Goal: Information Seeking & Learning: Learn about a topic

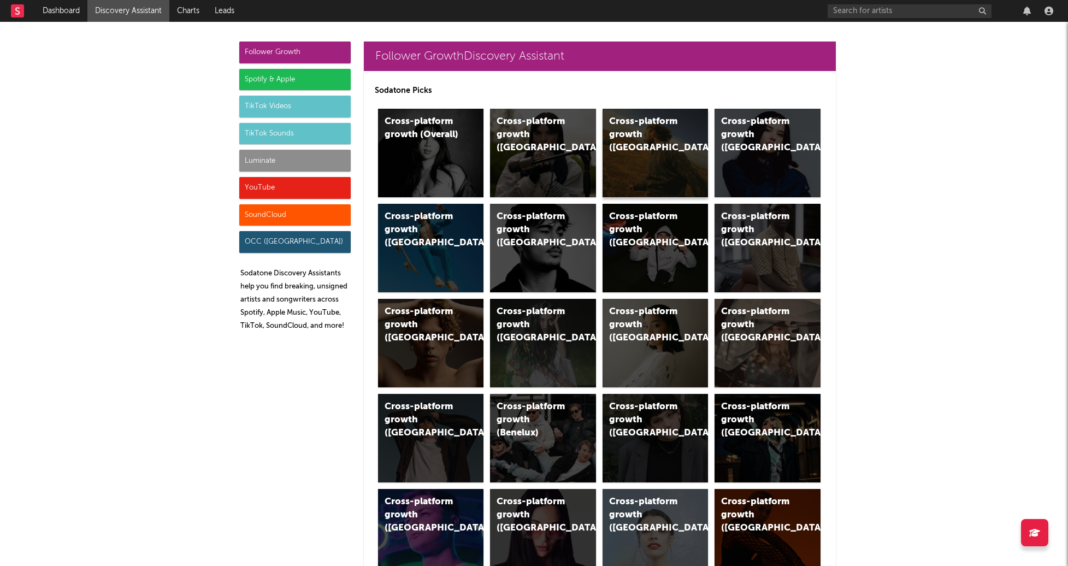
click at [701, 167] on div "Cross-platform growth ([GEOGRAPHIC_DATA])" at bounding box center [655, 153] width 106 height 88
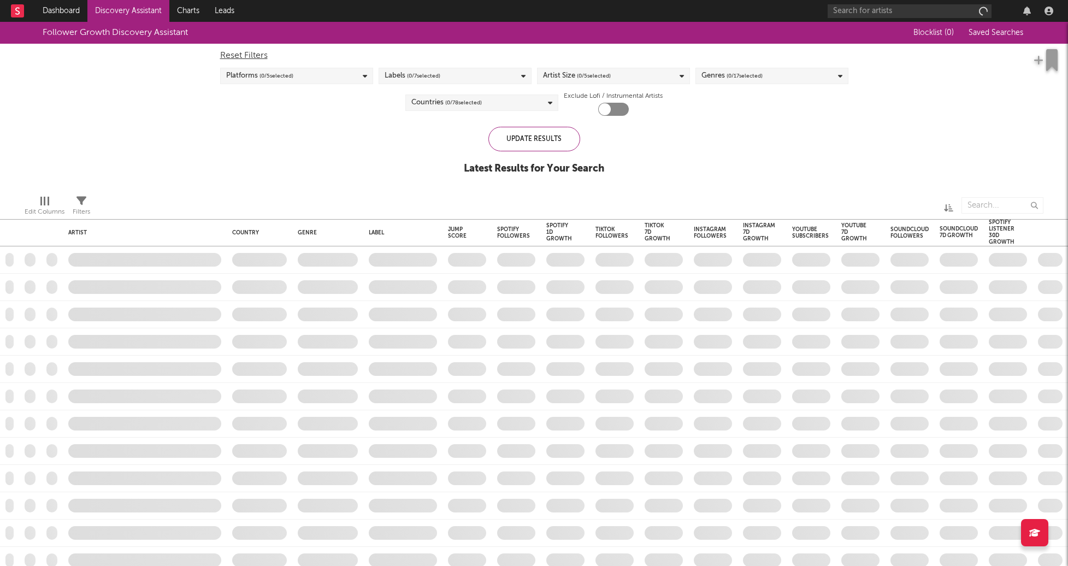
checkbox input "true"
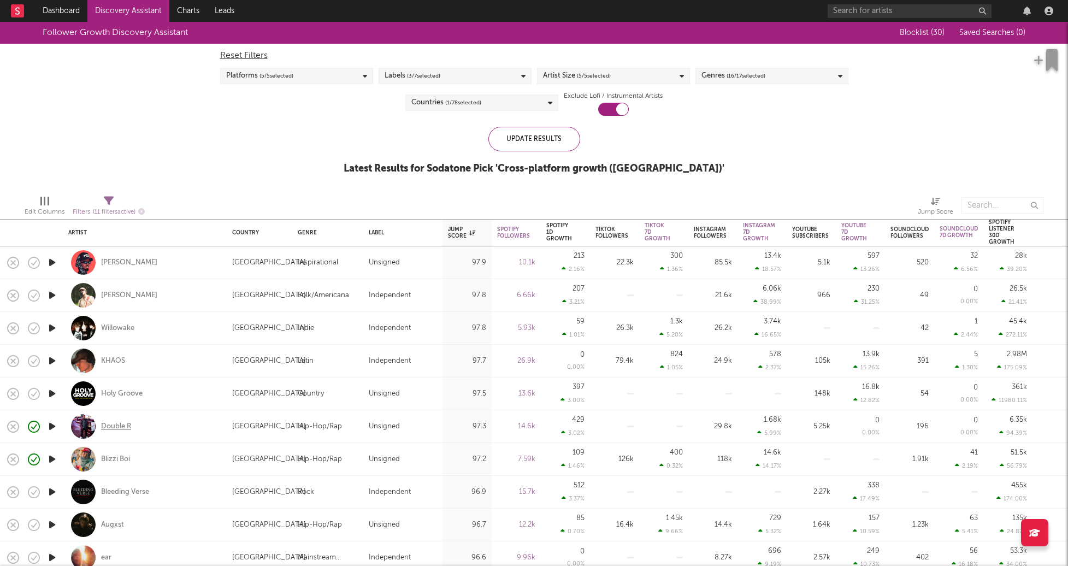
click at [115, 422] on div "Double.R" at bounding box center [116, 427] width 30 height 10
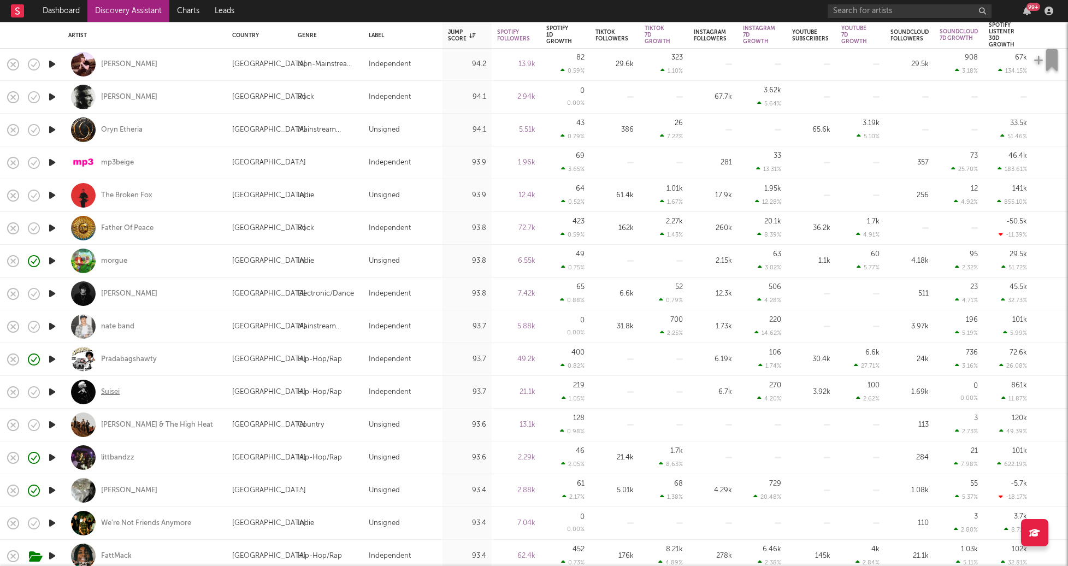
click at [111, 393] on div "Suisei" at bounding box center [110, 392] width 19 height 10
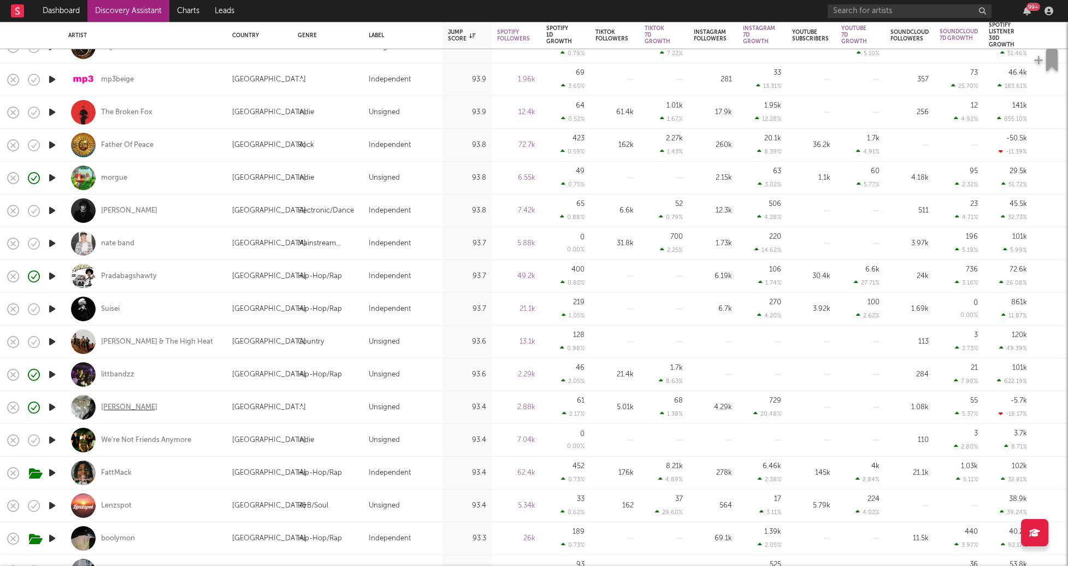
click at [111, 405] on div "[PERSON_NAME]" at bounding box center [129, 408] width 56 height 10
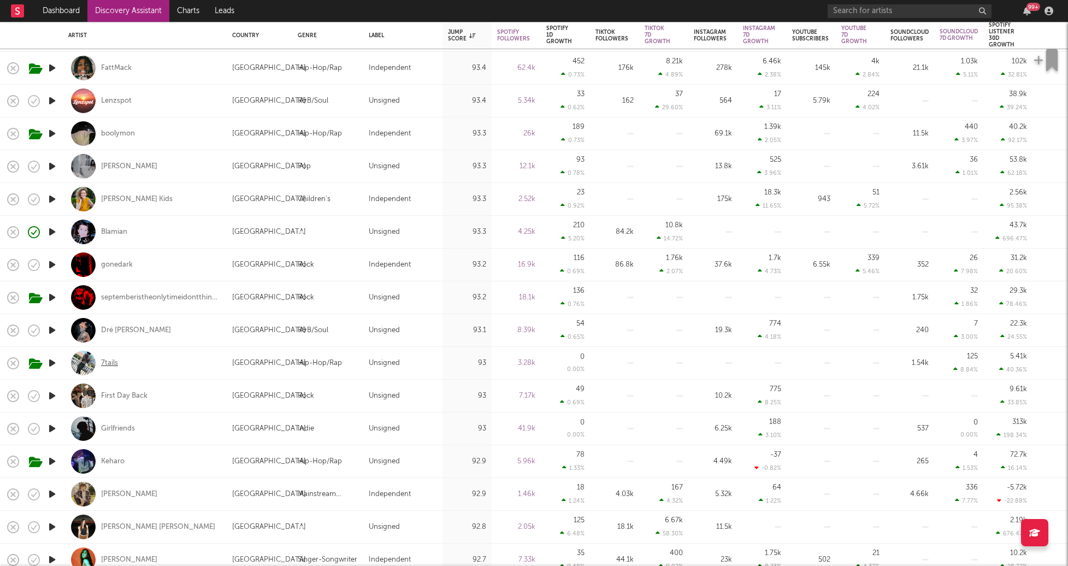
click at [114, 362] on div "7tails" at bounding box center [109, 363] width 17 height 10
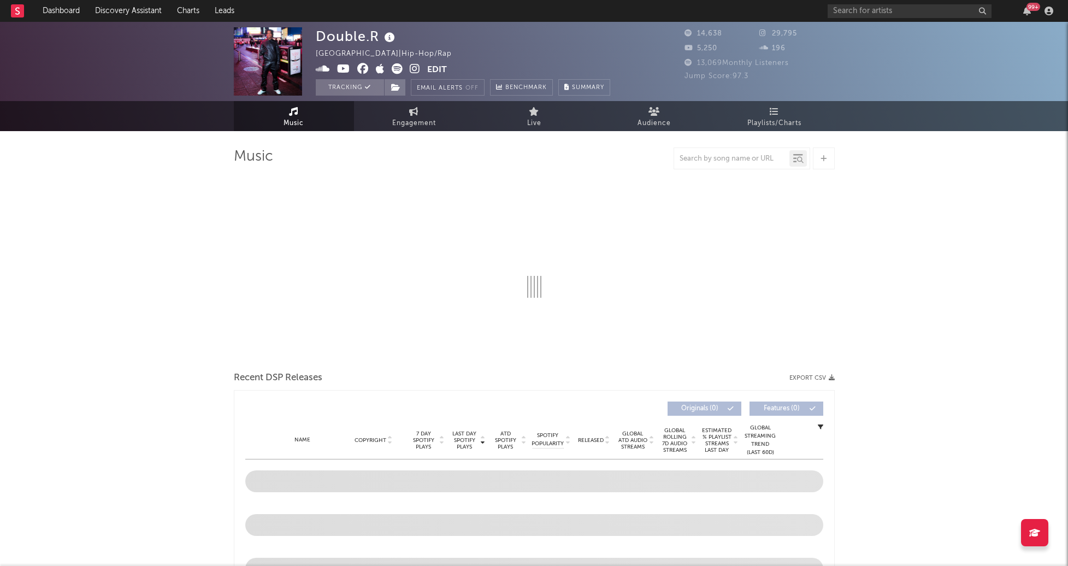
select select "6m"
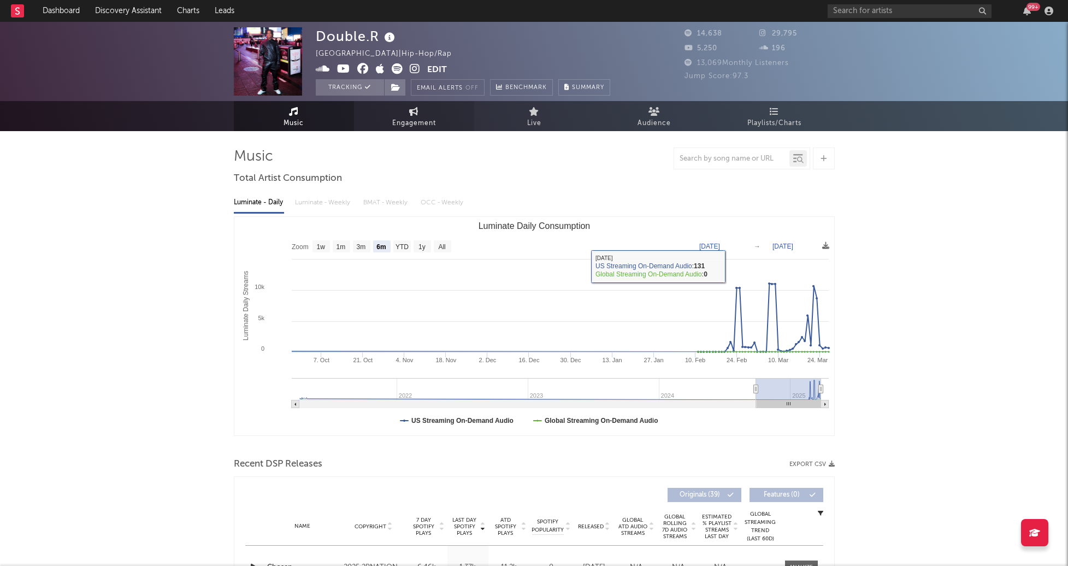
click at [408, 114] on link "Engagement" at bounding box center [414, 116] width 120 height 30
select select "1w"
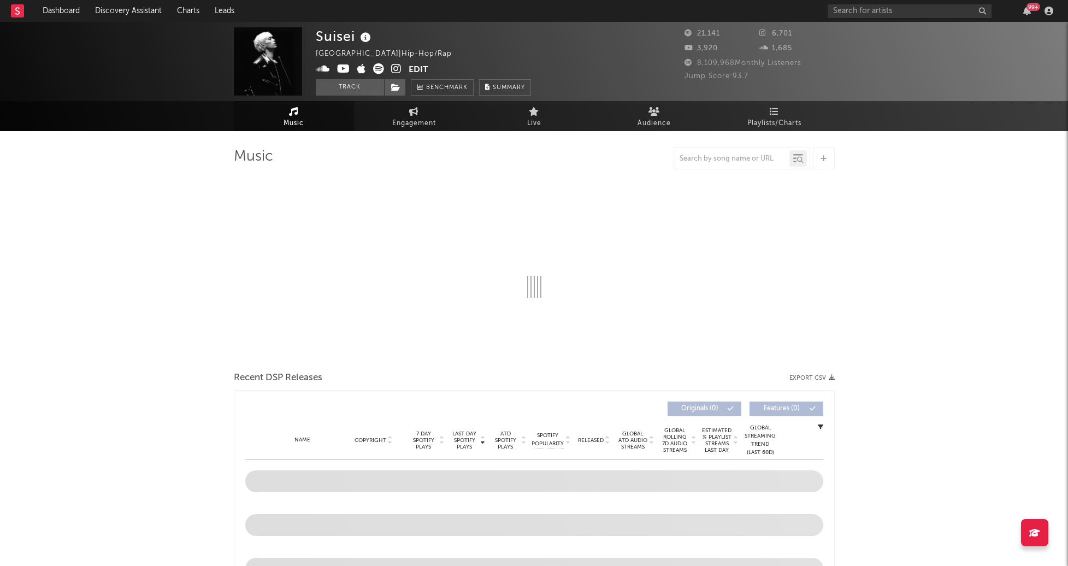
select select "6m"
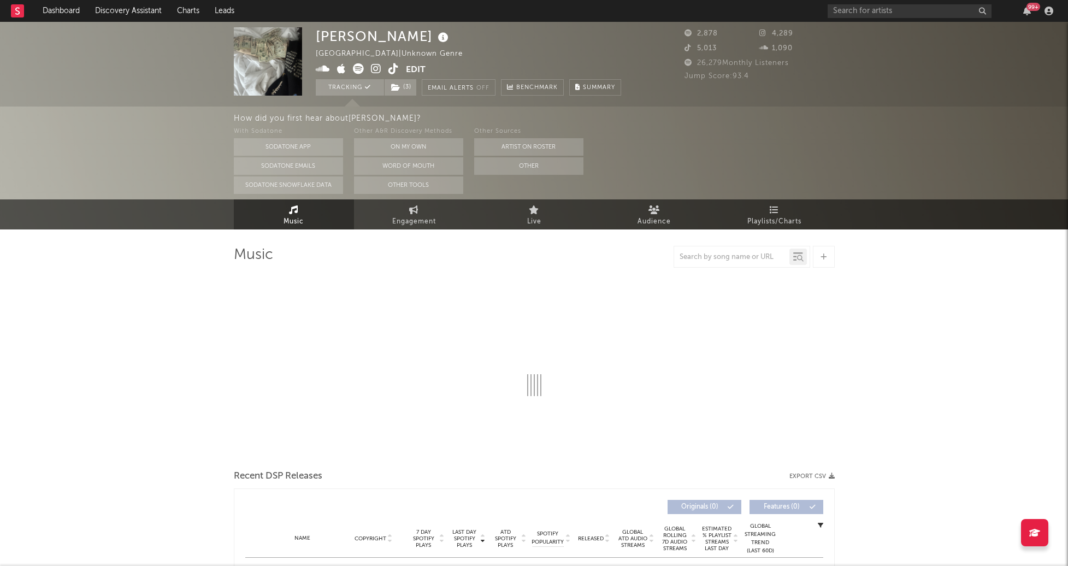
select select "1w"
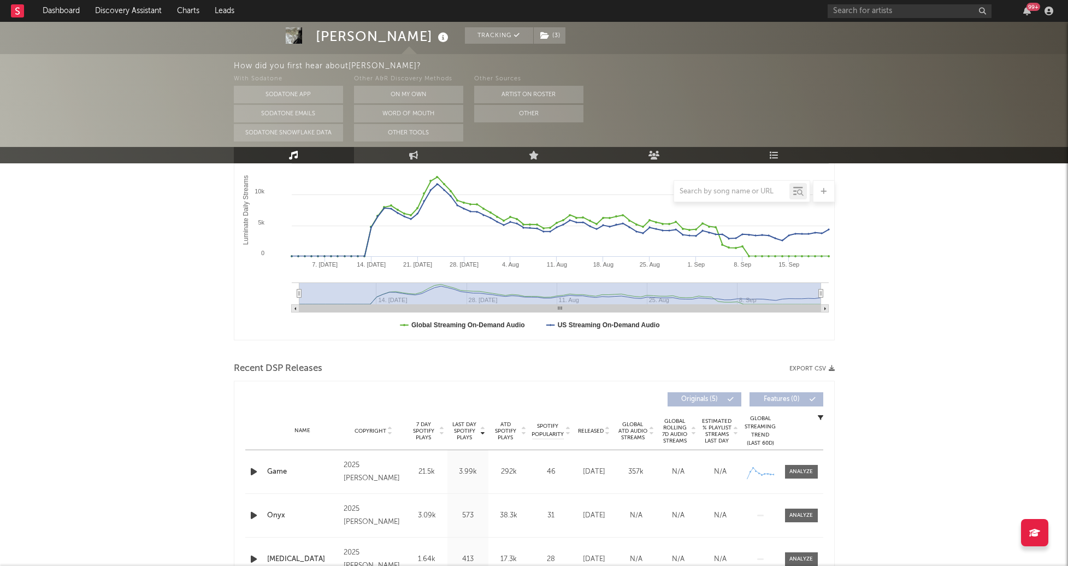
scroll to position [198, 0]
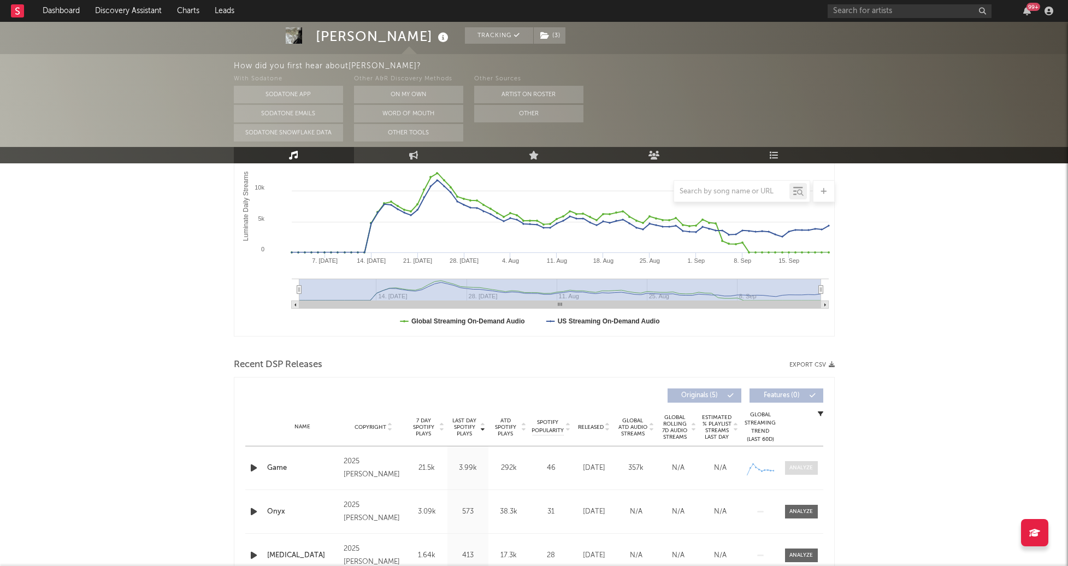
click at [807, 468] on div at bounding box center [800, 468] width 23 height 8
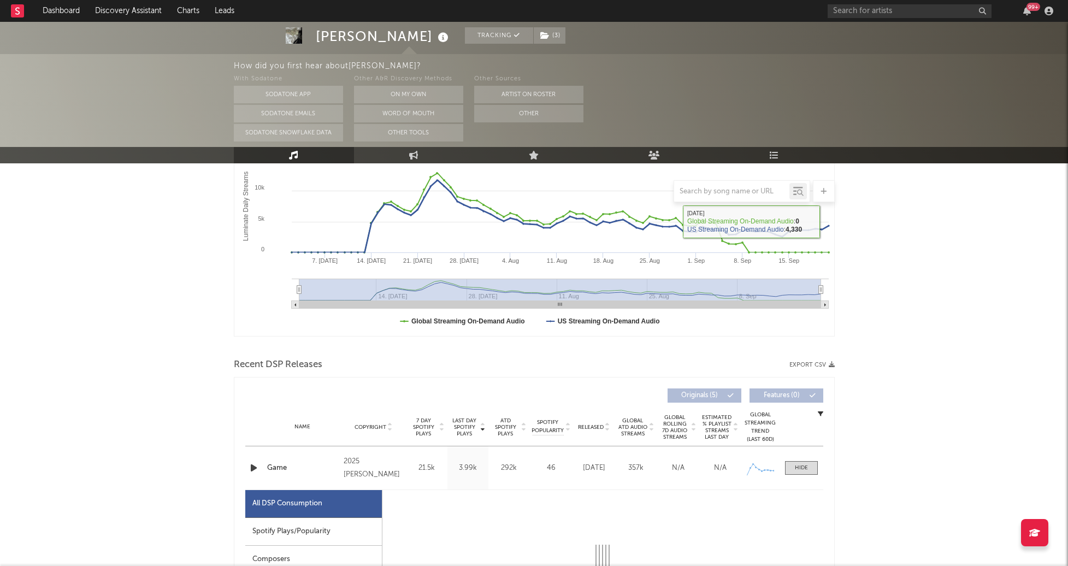
select select "1w"
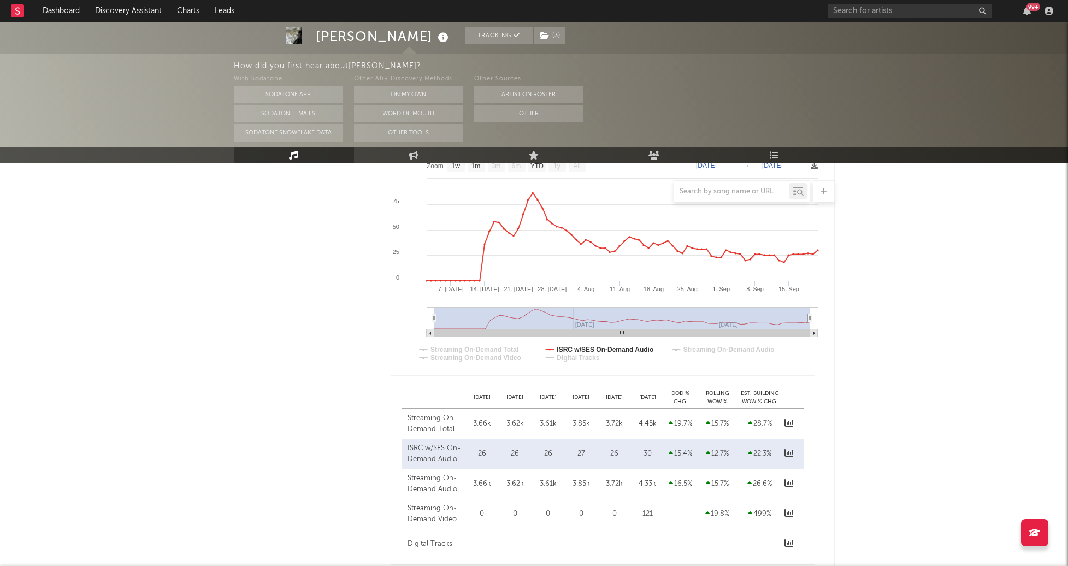
scroll to position [0, 0]
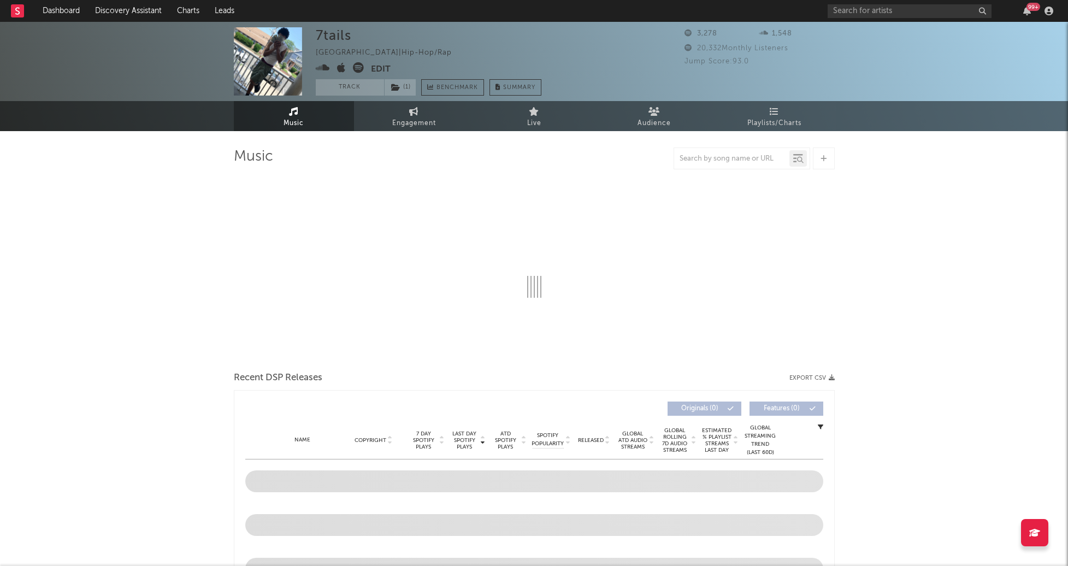
select select "6m"
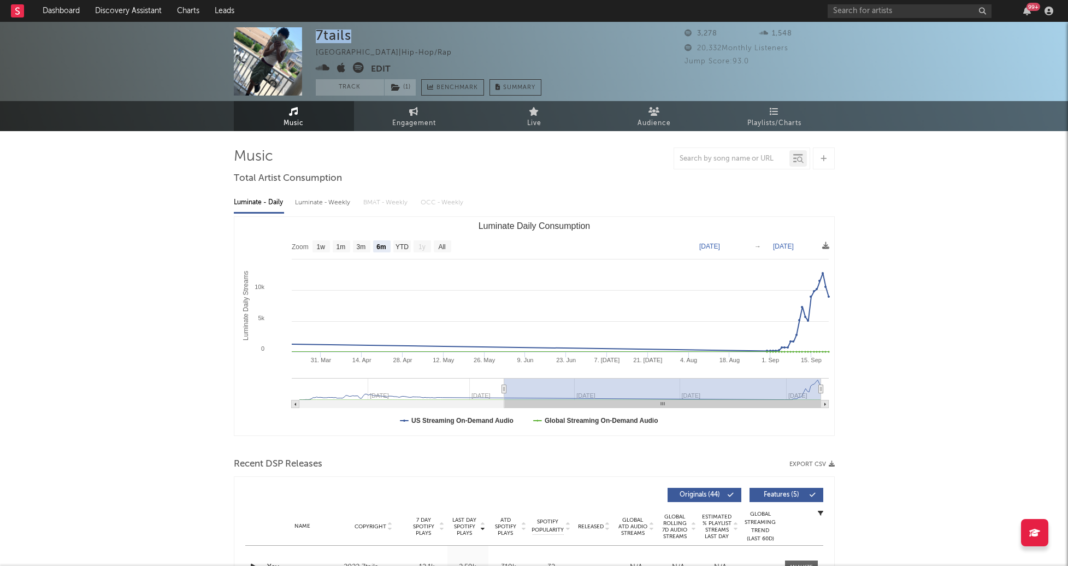
drag, startPoint x: 354, startPoint y: 34, endPoint x: 285, endPoint y: 29, distance: 69.6
click at [286, 29] on div "7tails United States | Hip-Hop/Rap Edit Track ( 1 ) Benchmark Summary 3,278 1,5…" at bounding box center [534, 61] width 1068 height 79
click at [157, 66] on div "7tails United States | Hip-Hop/Rap Edit Track ( 1 ) Benchmark Summary 3,278 1,5…" at bounding box center [534, 61] width 1068 height 79
click at [406, 83] on span "( 1 )" at bounding box center [400, 87] width 32 height 16
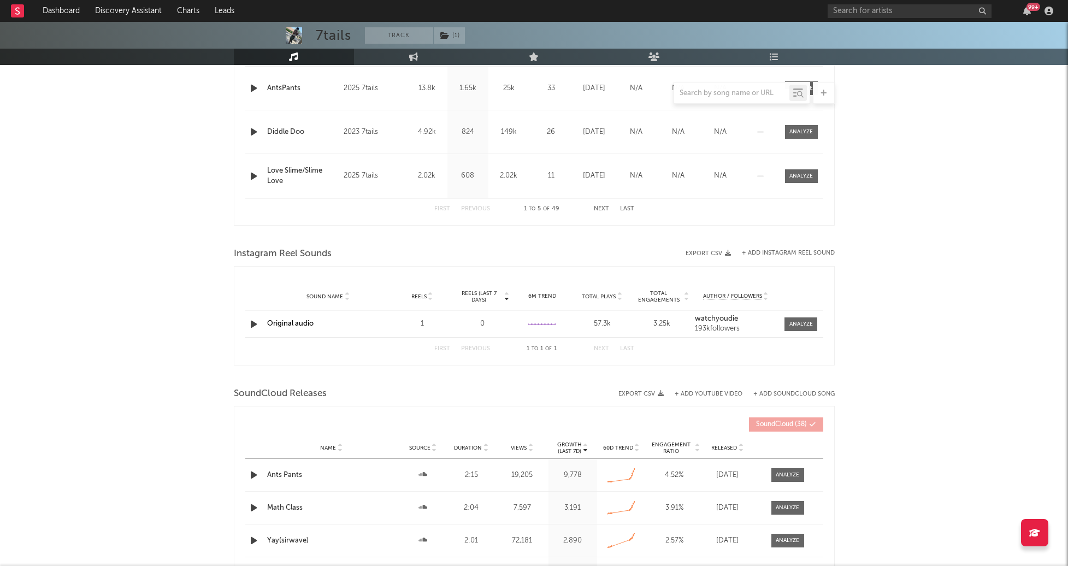
scroll to position [568, 0]
